Goal: Information Seeking & Learning: Check status

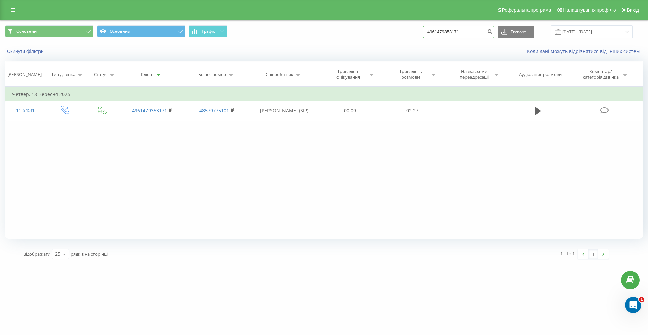
click at [443, 33] on input "4961479353171" at bounding box center [459, 32] width 72 height 12
paste input "[PHONE_NUMBER]"
paste input
click at [463, 32] on input "[PHONE_NUMBER]" at bounding box center [459, 32] width 72 height 12
type input "4949469179561"
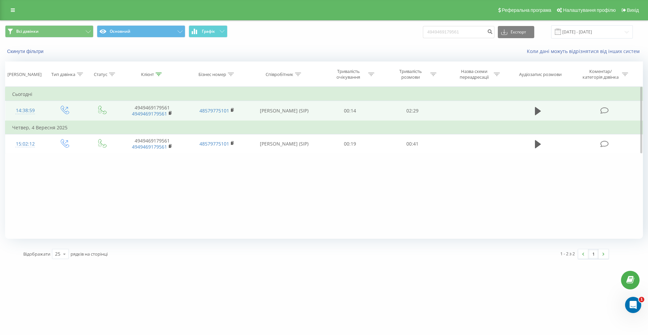
click at [544, 114] on td at bounding box center [538, 111] width 60 height 20
click at [541, 112] on button at bounding box center [538, 111] width 10 height 10
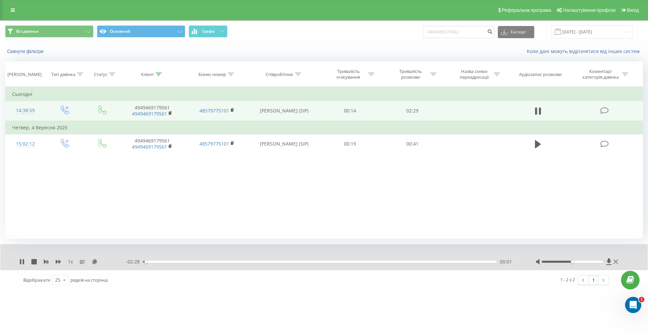
click at [307, 261] on div "00:01" at bounding box center [319, 261] width 353 height 2
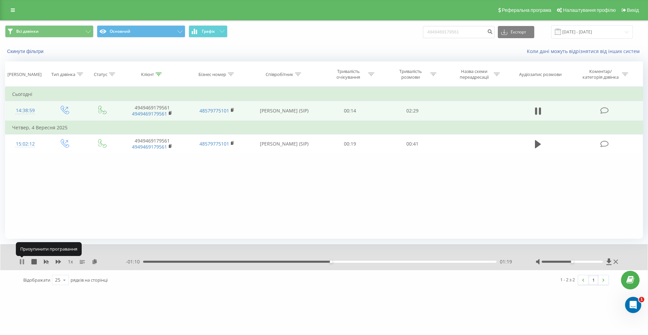
click at [22, 260] on icon at bounding box center [21, 261] width 5 height 5
click at [317, 260] on div "01:13" at bounding box center [319, 261] width 353 height 2
click at [311, 261] on div "01:11" at bounding box center [319, 261] width 353 height 2
click at [20, 262] on icon at bounding box center [21, 261] width 5 height 5
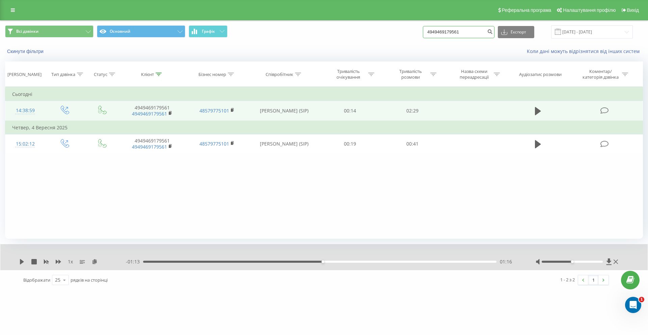
click at [472, 32] on input "4949469179561" at bounding box center [459, 32] width 72 height 12
paste input "+49 5752 7169"
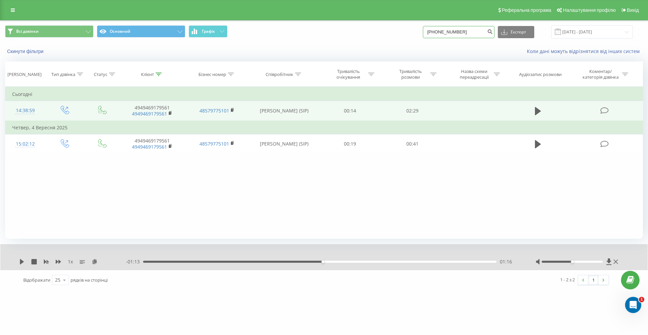
click at [446, 31] on input "+49 5752 7169" at bounding box center [459, 32] width 72 height 12
type input "49 5752 7169"
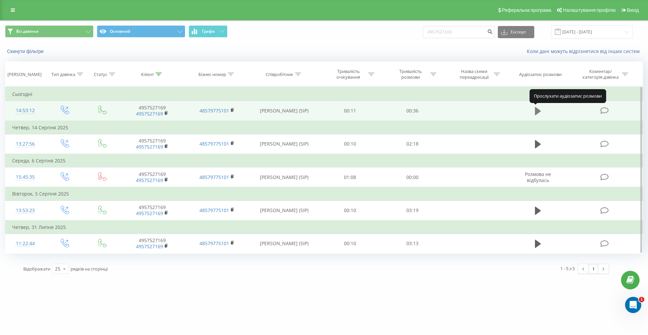
click at [538, 109] on icon at bounding box center [538, 111] width 6 height 8
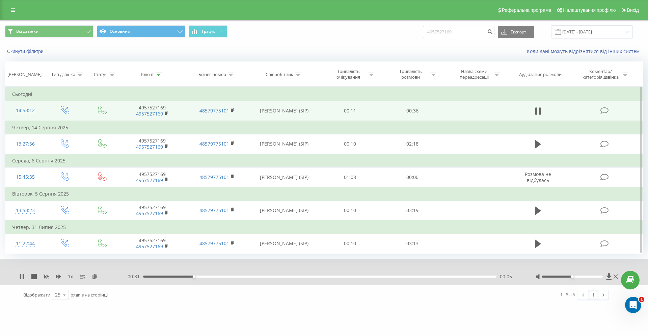
click at [236, 277] on div "00:05" at bounding box center [319, 276] width 353 height 2
click at [268, 275] on div "00:11" at bounding box center [319, 276] width 353 height 2
click at [317, 277] on div "00:19" at bounding box center [319, 276] width 353 height 2
click at [302, 278] on div "- 00:17 00:19 00:19" at bounding box center [322, 276] width 393 height 7
click at [308, 275] on div "00:19" at bounding box center [319, 276] width 353 height 2
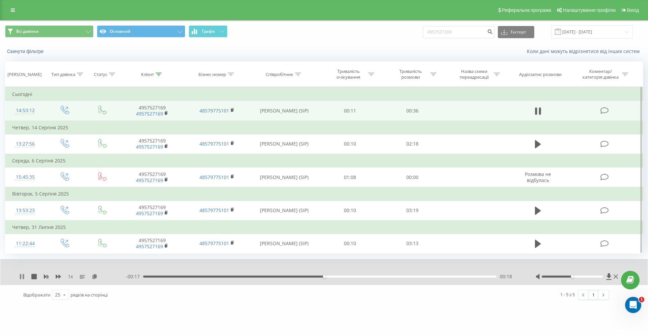
click at [21, 277] on icon at bounding box center [21, 276] width 5 height 5
click at [67, 277] on div "1 x" at bounding box center [72, 276] width 107 height 7
click at [69, 277] on span "1 x" at bounding box center [70, 276] width 5 height 7
click at [72, 276] on span "1 x" at bounding box center [70, 276] width 5 height 7
click at [304, 274] on div "- 00:17 00:18 00:18" at bounding box center [322, 276] width 393 height 7
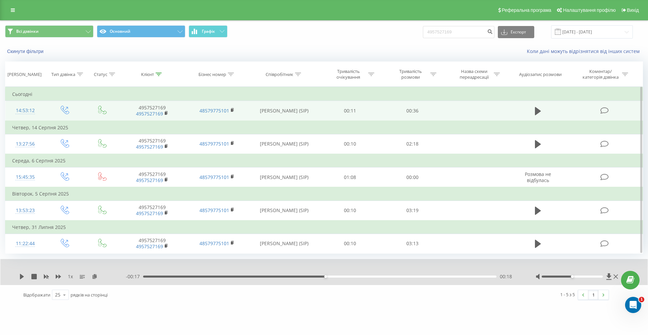
click at [306, 276] on div "00:18" at bounding box center [319, 276] width 353 height 2
click at [20, 276] on icon at bounding box center [21, 276] width 5 height 5
click at [294, 276] on div "00:18" at bounding box center [319, 276] width 353 height 2
click at [24, 276] on icon at bounding box center [23, 276] width 1 height 5
